Goal: Transaction & Acquisition: Download file/media

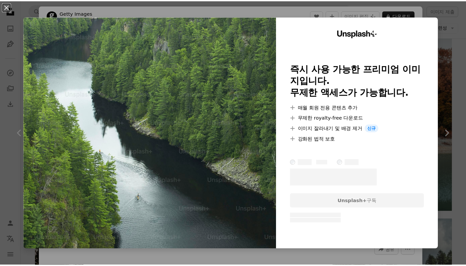
scroll to position [1407, 0]
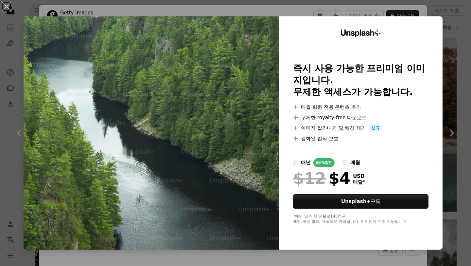
click at [454, 78] on div "An X shape Unsplash+ 즉시 사용 가능한 프리미엄 이미지입니다. 무제한 액세스가 가능합니다. A plus sign 매월 회원 전…" at bounding box center [235, 133] width 471 height 266
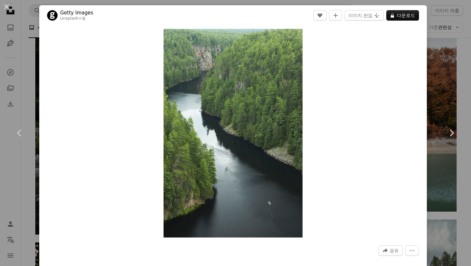
click at [6, 5] on button "An X shape" at bounding box center [7, 7] width 8 height 8
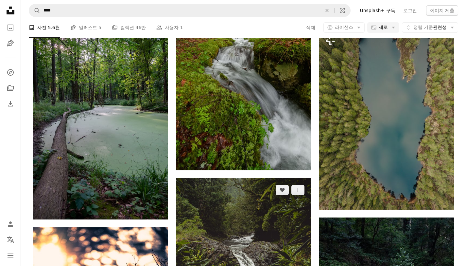
scroll to position [4417, 0]
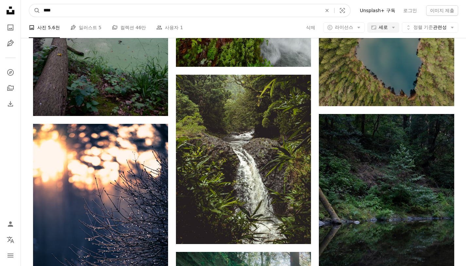
drag, startPoint x: 118, startPoint y: 9, endPoint x: 10, endPoint y: 13, distance: 108.4
type input "*"
click at [29, 4] on button "A magnifying glass" at bounding box center [34, 10] width 11 height 12
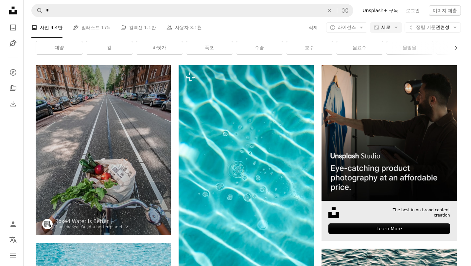
scroll to position [164, 0]
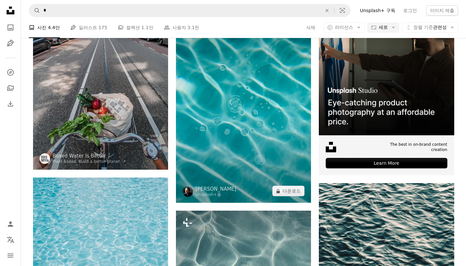
click at [241, 132] on img at bounding box center [243, 101] width 135 height 203
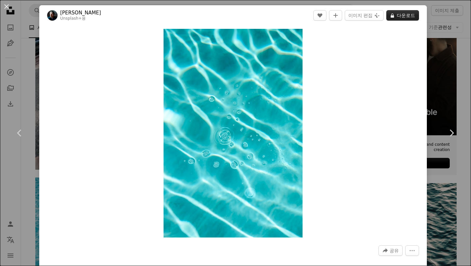
click at [392, 17] on button "A lock 다운로드" at bounding box center [402, 15] width 33 height 10
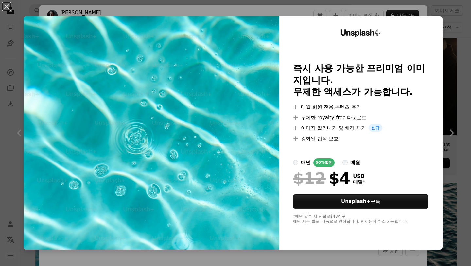
click at [459, 40] on div "An X shape Unsplash+ 즉시 사용 가능한 프리미엄 이미지입니다. 무제한 액세스가 가능합니다. A plus sign 매월 회원 전…" at bounding box center [235, 133] width 471 height 266
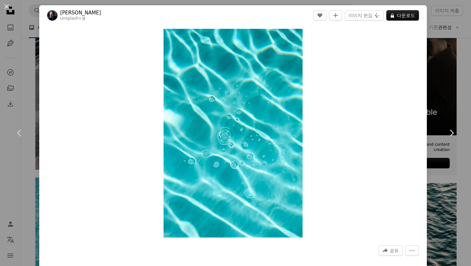
click at [457, 45] on div "An X shape Chevron left Chevron right [PERSON_NAME] Unsplash+ 용 A heart A plus …" at bounding box center [235, 133] width 471 height 266
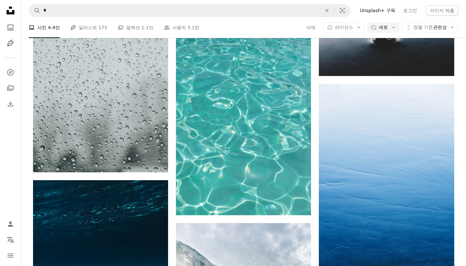
scroll to position [3435, 0]
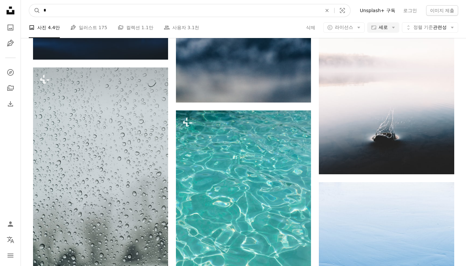
click at [113, 12] on input "*" at bounding box center [180, 10] width 280 height 12
type input "**"
click at [29, 4] on button "A magnifying glass" at bounding box center [34, 10] width 11 height 12
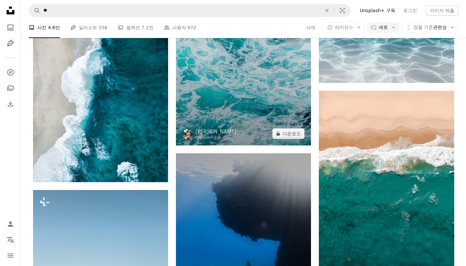
scroll to position [425, 0]
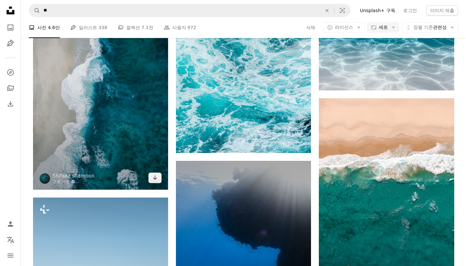
click at [91, 134] on img at bounding box center [100, 69] width 135 height 241
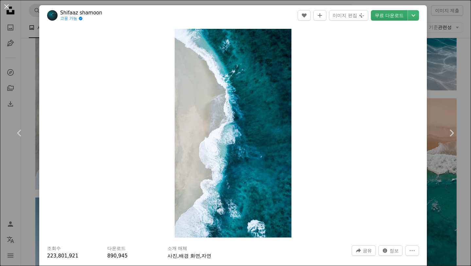
click at [391, 12] on link "무료 다운로드" at bounding box center [389, 15] width 37 height 10
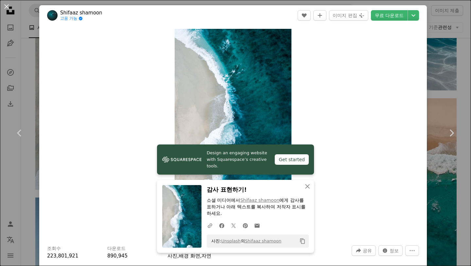
click at [443, 26] on div "An X shape Chevron left Chevron right Design an engaging website with Squarespa…" at bounding box center [235, 133] width 471 height 266
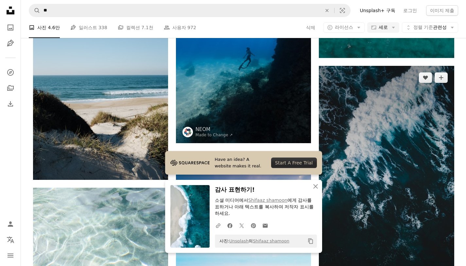
scroll to position [654, 0]
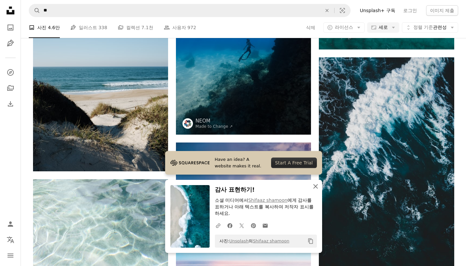
click at [315, 185] on icon "An X shape" at bounding box center [316, 186] width 8 height 8
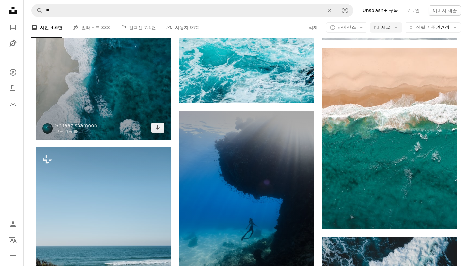
scroll to position [458, 0]
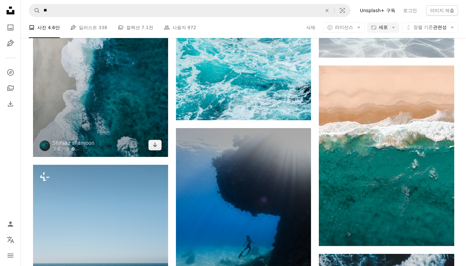
click at [122, 115] on img at bounding box center [100, 36] width 135 height 241
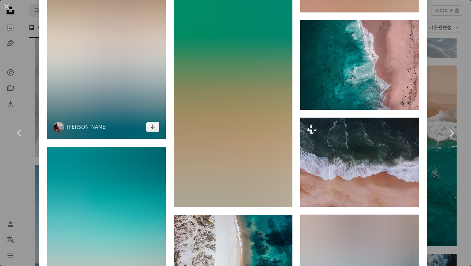
scroll to position [2576, 0]
